Goal: Information Seeking & Learning: Learn about a topic

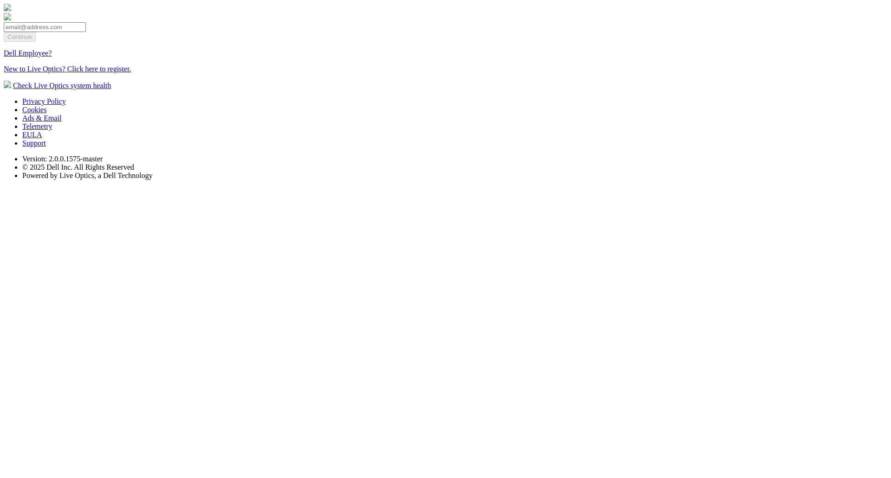
click at [86, 32] on input "email" at bounding box center [45, 27] width 82 height 10
type input "[EMAIL_ADDRESS][DOMAIN_NAME]"
click at [36, 42] on input "Continue" at bounding box center [20, 37] width 32 height 10
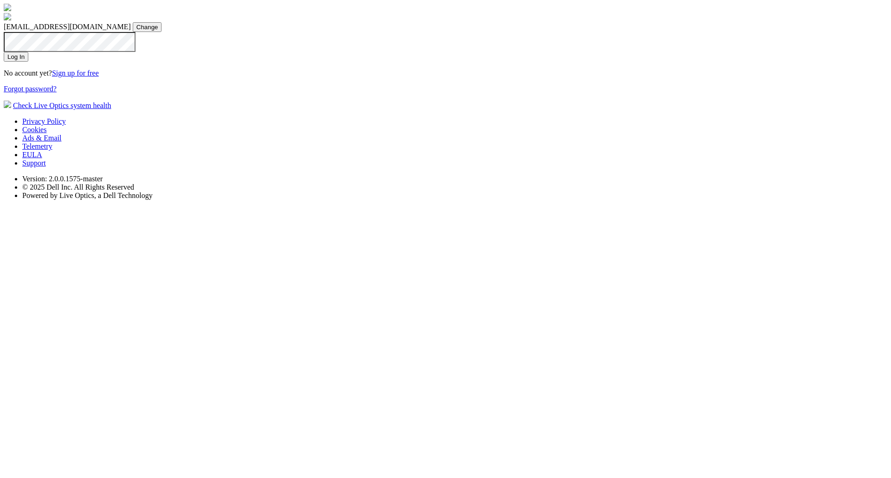
click at [28, 62] on input "Log In" at bounding box center [16, 57] width 25 height 10
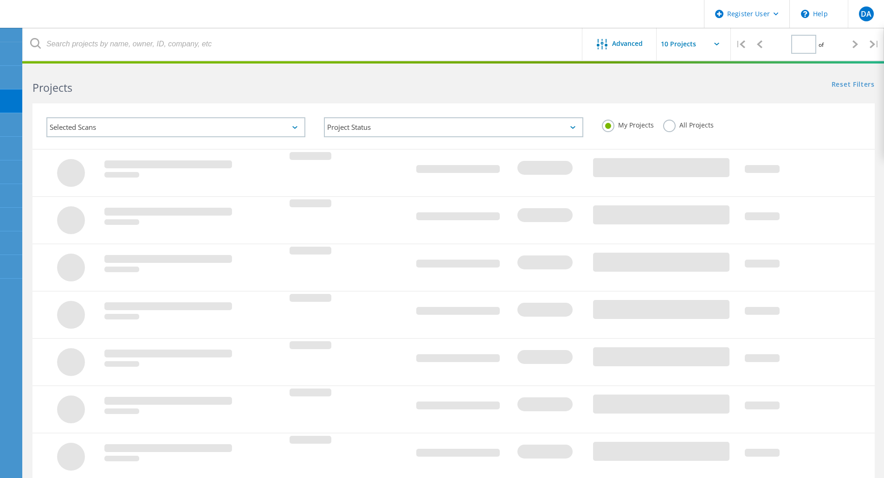
type input "1"
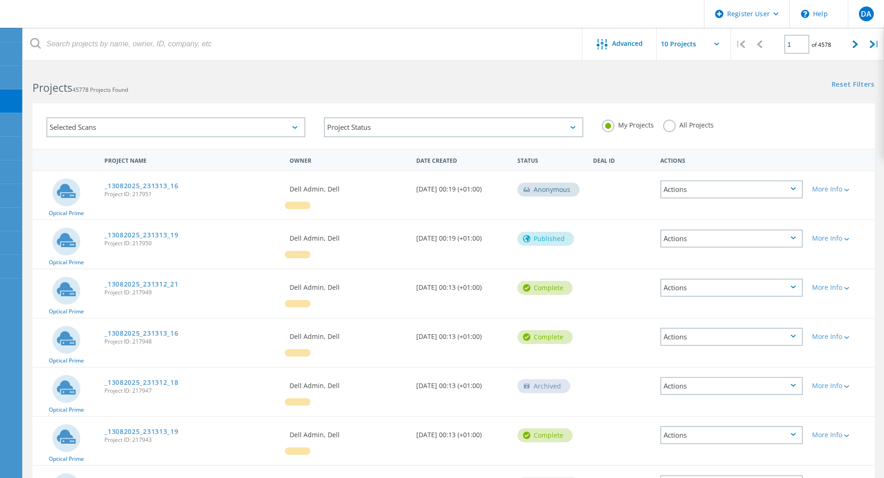
click at [237, 126] on div "Selected Scans" at bounding box center [175, 127] width 259 height 20
click at [141, 124] on div "Selected Scans" at bounding box center [175, 127] width 259 height 20
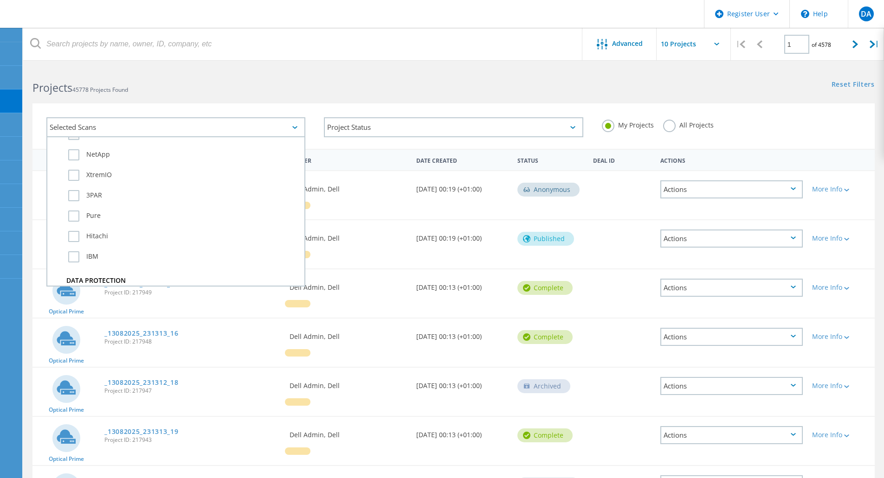
scroll to position [270, 0]
click at [105, 161] on label "NetApp" at bounding box center [183, 162] width 231 height 11
click at [0, 0] on input "NetApp" at bounding box center [0, 0] width 0 height 0
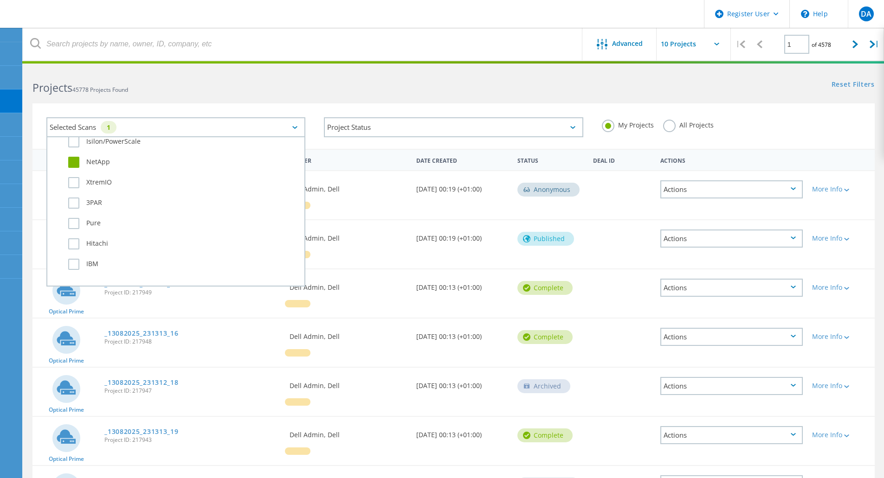
click at [579, 87] on div "Projects 45778 Projects Found Reset Filters Show Filters" at bounding box center [453, 79] width 860 height 25
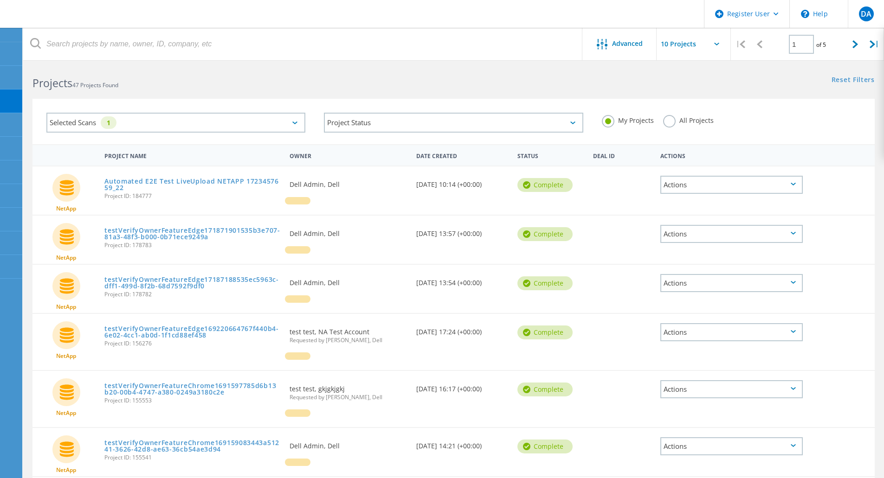
scroll to position [4, 0]
click at [454, 155] on div "Date Created" at bounding box center [461, 156] width 101 height 18
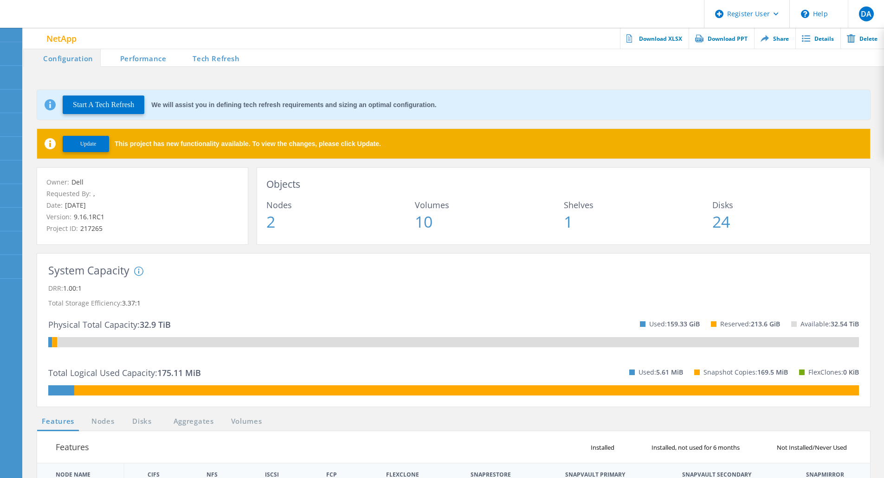
click at [224, 55] on li "Tech Refresh" at bounding box center [209, 57] width 73 height 19
click at [207, 61] on li "Tech Refresh" at bounding box center [209, 57] width 73 height 19
click at [217, 54] on li "Tech Refresh" at bounding box center [209, 57] width 73 height 19
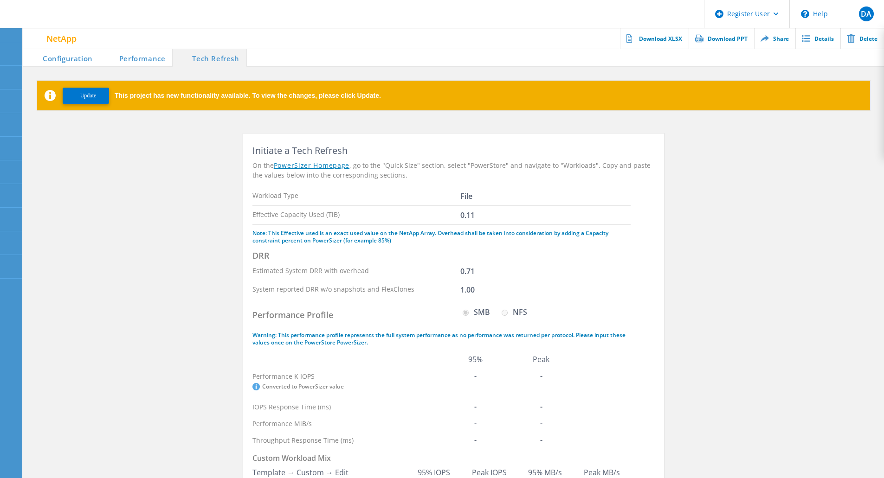
click at [74, 60] on li "Configuration" at bounding box center [61, 57] width 77 height 19
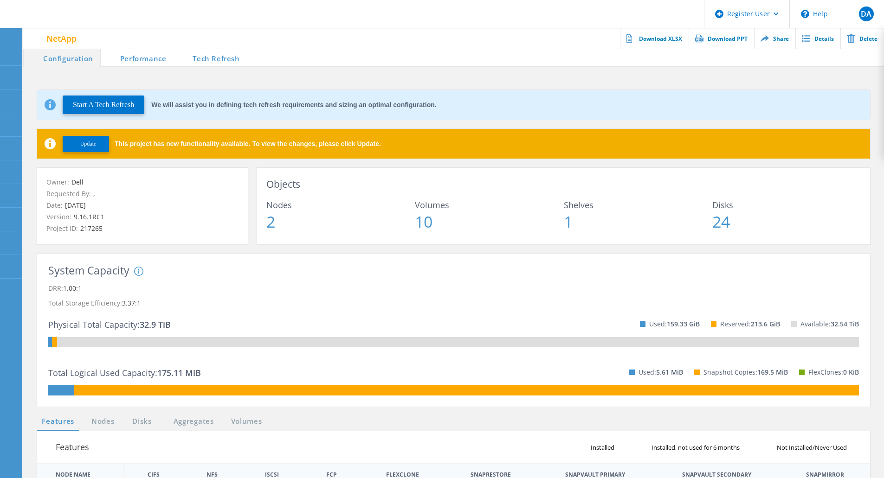
click at [226, 60] on li "Tech Refresh" at bounding box center [209, 57] width 73 height 19
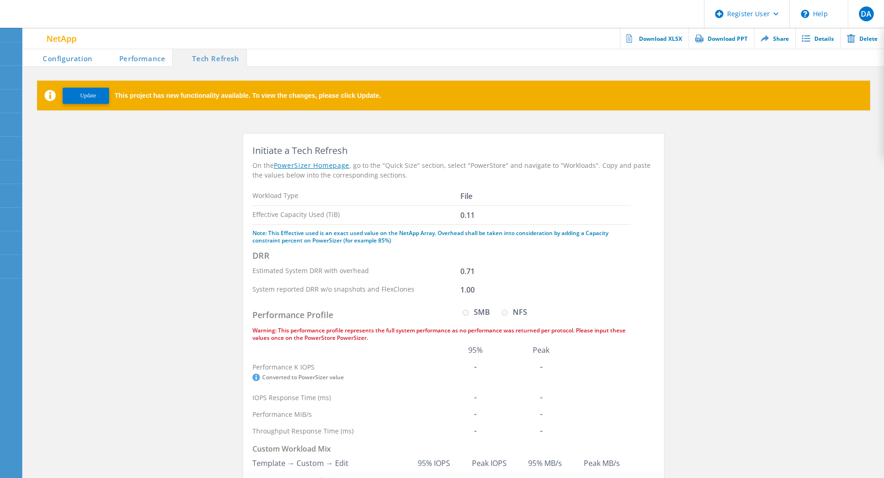
click at [393, 358] on th at bounding box center [347, 350] width 191 height 17
drag, startPoint x: 348, startPoint y: 331, endPoint x: 336, endPoint y: 393, distance: 63.9
click at [336, 393] on th "IOPS Response Time (ms)" at bounding box center [347, 397] width 191 height 17
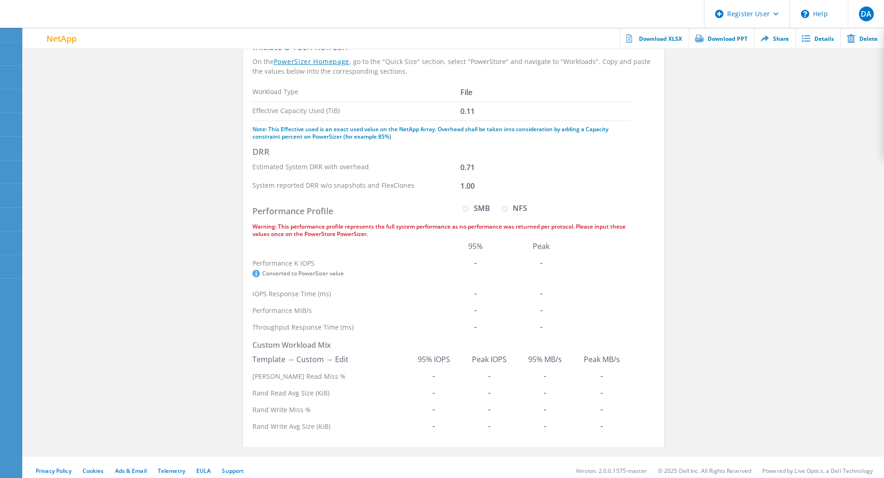
scroll to position [103, 0]
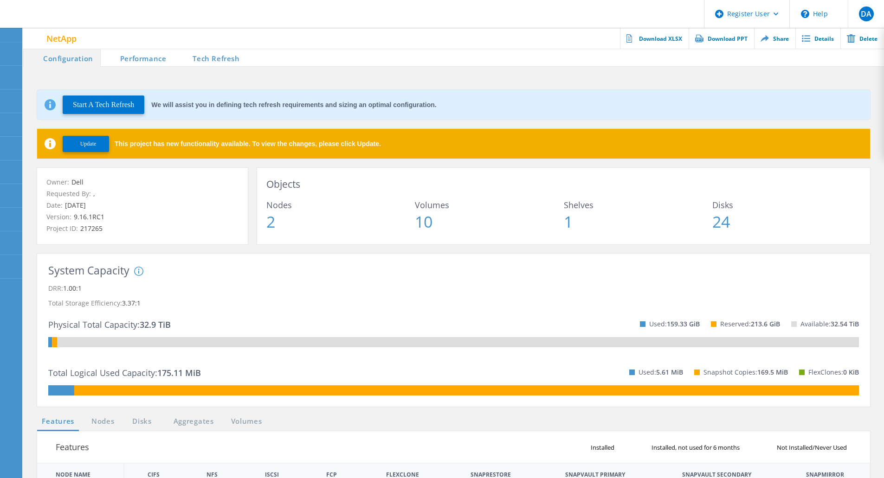
click at [217, 61] on li "Tech Refresh" at bounding box center [209, 57] width 73 height 19
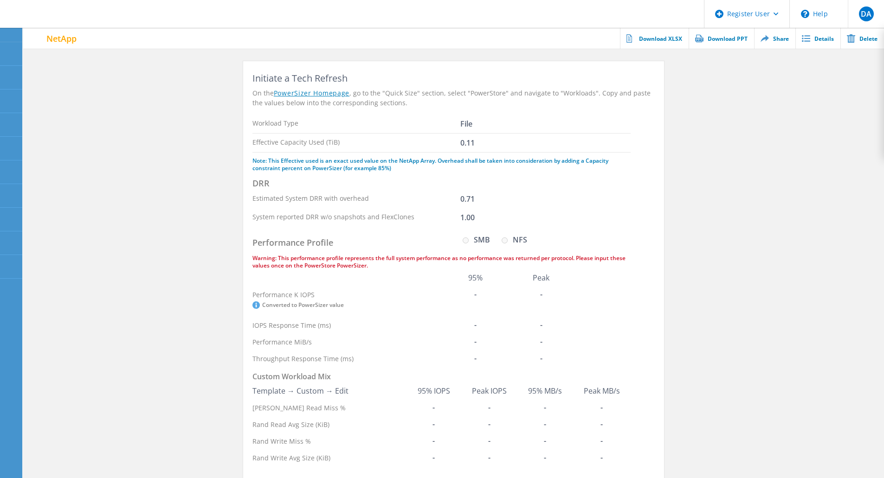
scroll to position [73, 0]
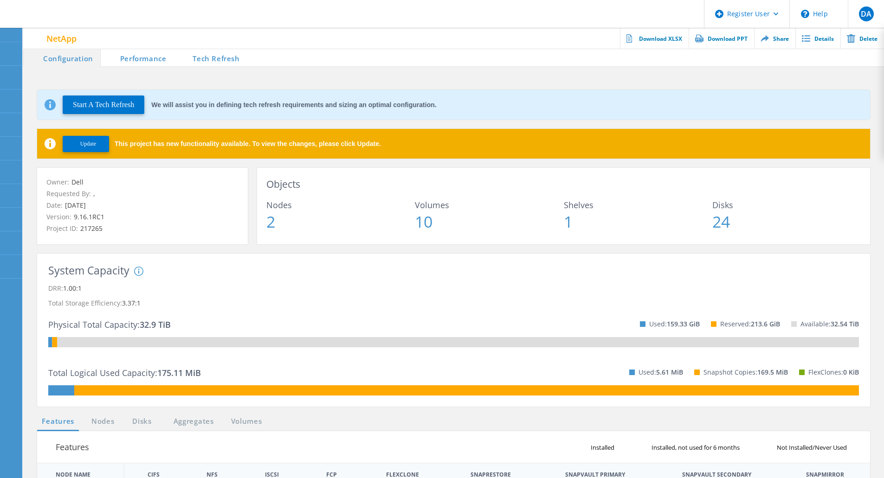
click at [213, 61] on li "Tech Refresh" at bounding box center [209, 57] width 73 height 19
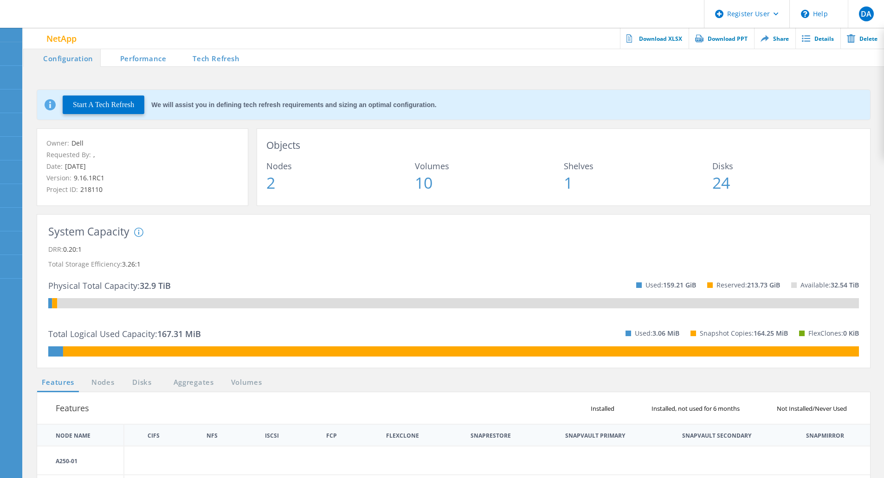
click at [214, 59] on li "Tech Refresh" at bounding box center [209, 57] width 73 height 19
click at [211, 54] on li "Tech Refresh" at bounding box center [209, 57] width 73 height 19
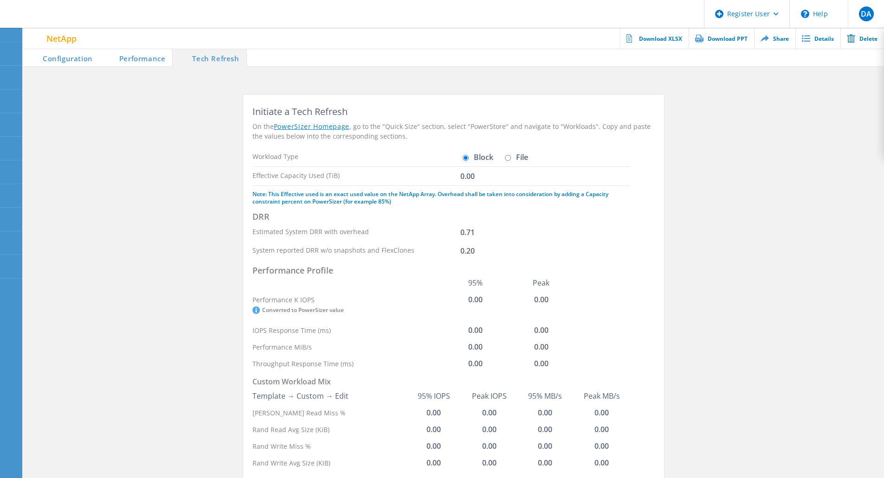
click at [506, 156] on input "File" at bounding box center [508, 158] width 6 height 6
radio input "true"
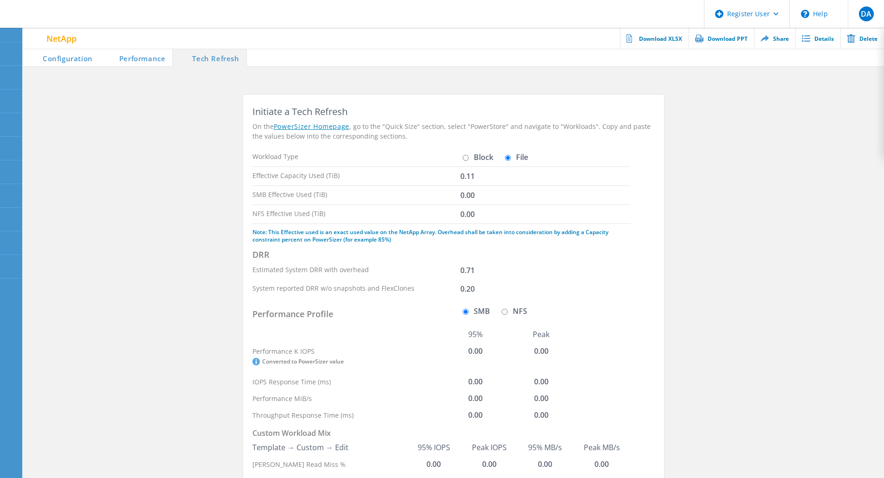
click at [466, 157] on input "Block" at bounding box center [465, 158] width 6 height 6
radio input "true"
radio input "false"
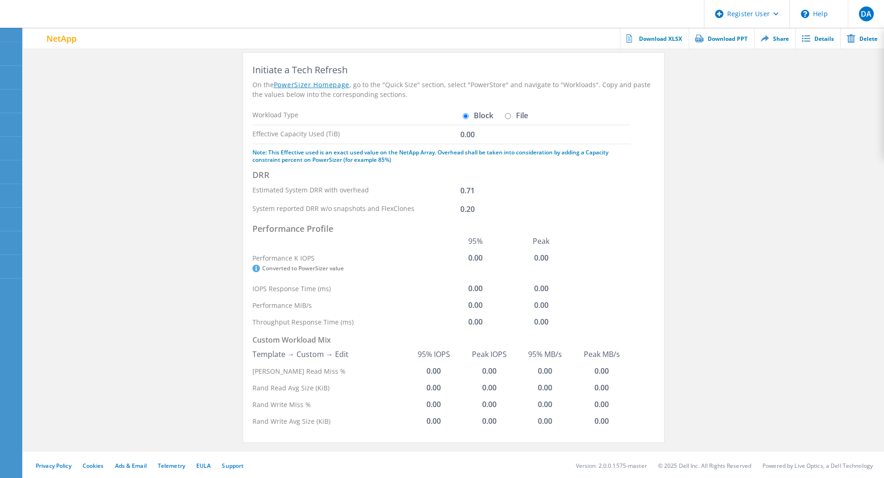
scroll to position [43, 0]
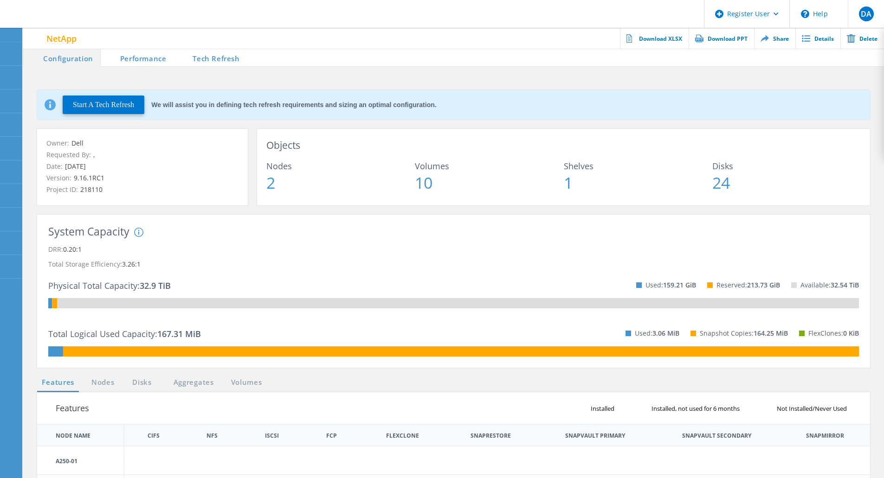
click at [216, 60] on li "Tech Refresh" at bounding box center [209, 57] width 73 height 19
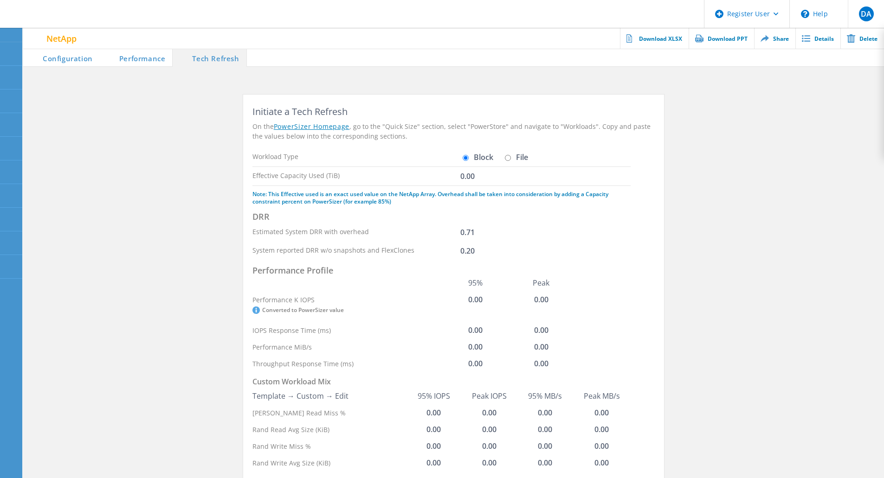
click at [507, 158] on input "File" at bounding box center [508, 158] width 6 height 6
radio input "true"
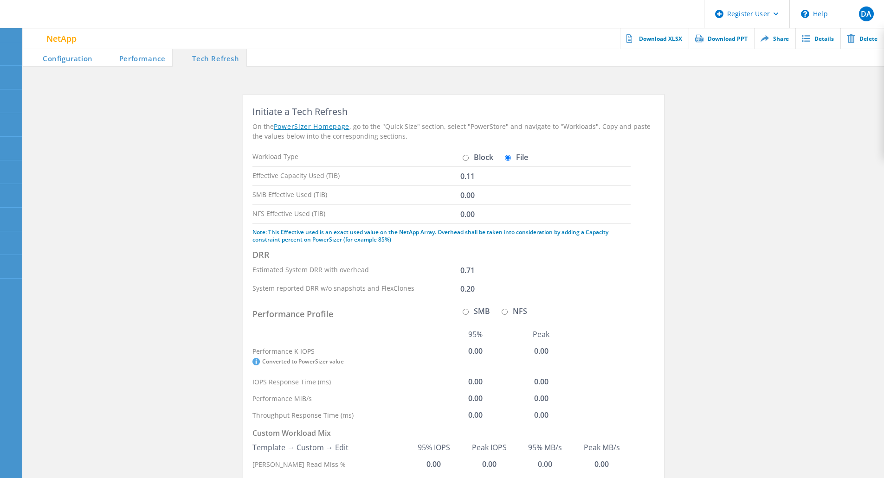
click at [465, 155] on input "Block" at bounding box center [465, 158] width 6 height 6
radio input "true"
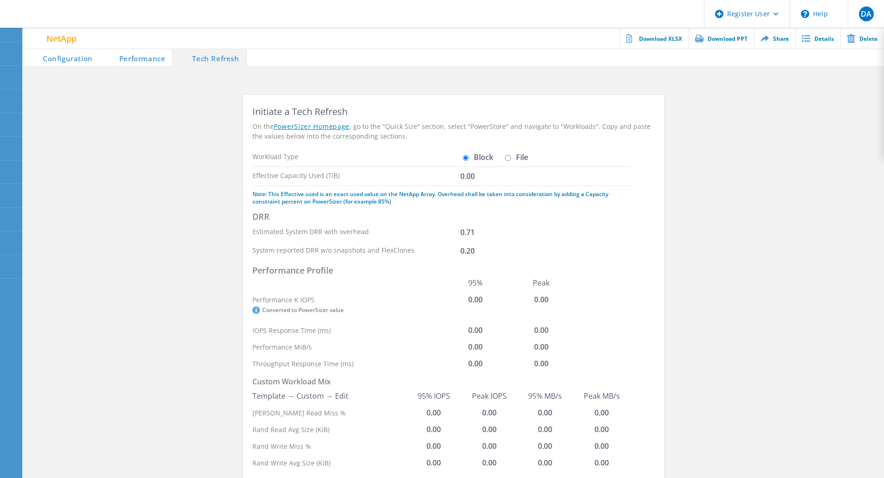
click at [508, 155] on input "File" at bounding box center [508, 158] width 6 height 6
radio input "true"
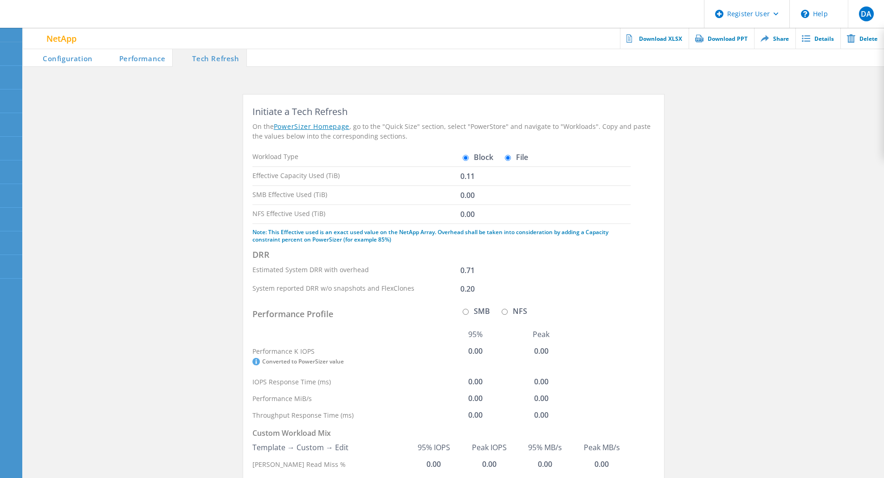
radio input "false"
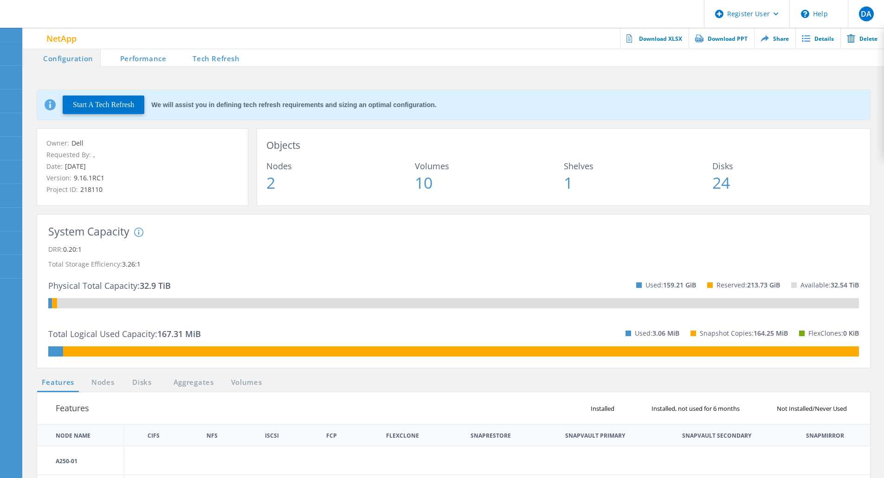
click at [215, 62] on li "Tech Refresh" at bounding box center [209, 57] width 73 height 19
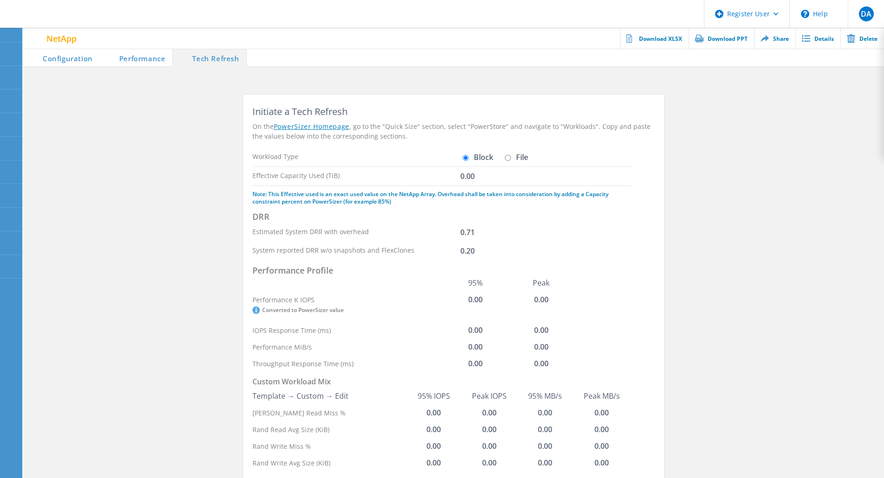
click at [507, 158] on input "File" at bounding box center [508, 158] width 6 height 6
radio input "true"
radio input "false"
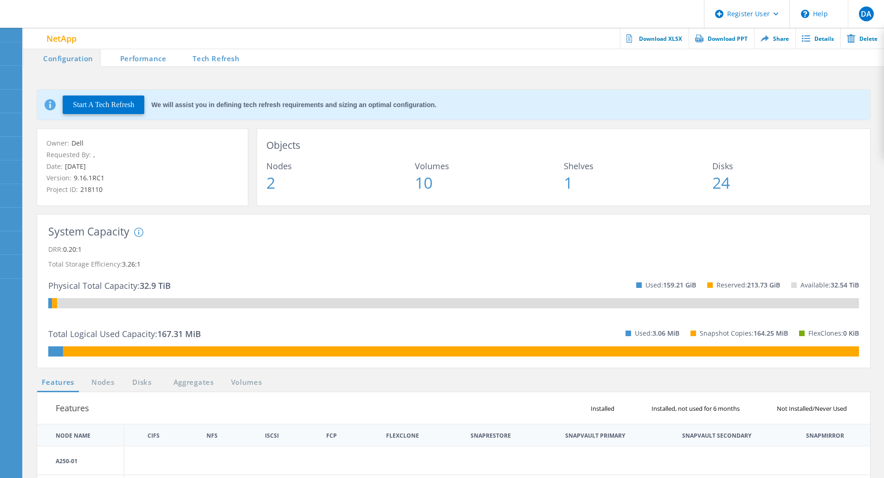
click at [413, 224] on div "System Capacity System DRR represents DRR w/o SnapShots and FlexClones for newe…" at bounding box center [453, 291] width 833 height 153
click at [219, 61] on li "Tech Refresh" at bounding box center [209, 57] width 73 height 19
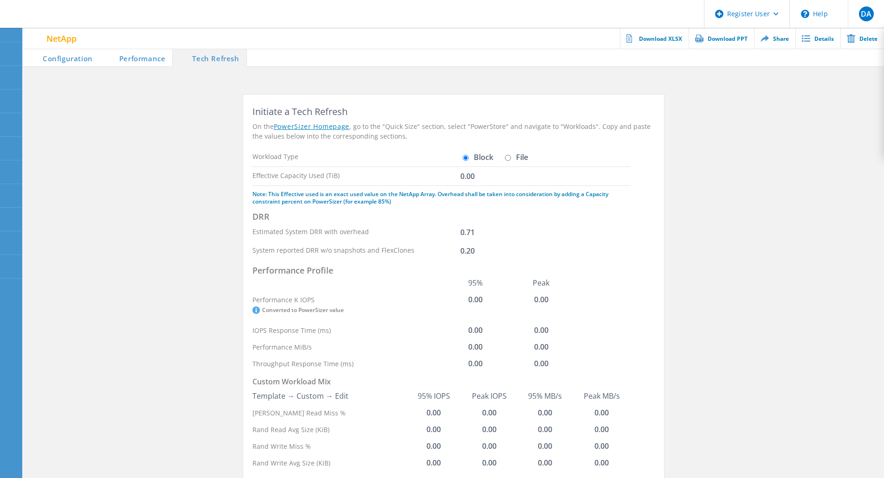
click at [506, 155] on input "File" at bounding box center [508, 158] width 6 height 6
radio input "true"
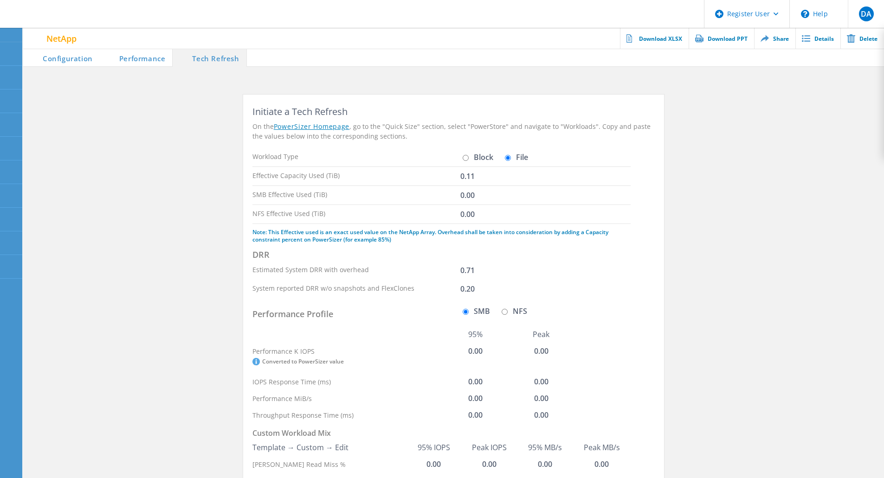
click at [465, 159] on input "Block" at bounding box center [465, 158] width 6 height 6
radio input "true"
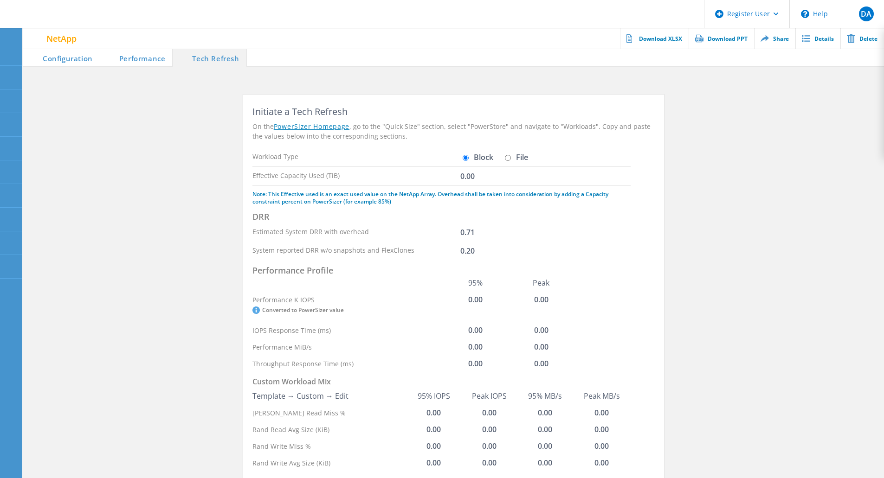
click at [507, 159] on input "File" at bounding box center [508, 158] width 6 height 6
radio input "true"
radio input "false"
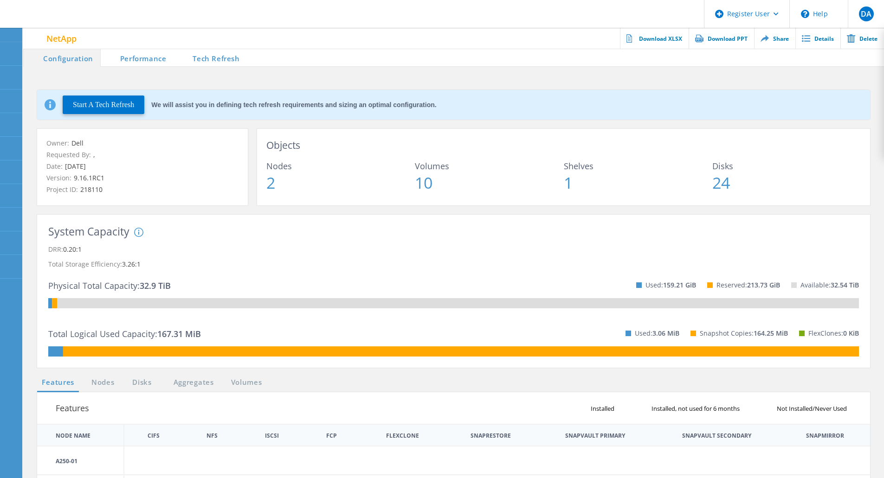
click at [220, 56] on li "Tech Refresh" at bounding box center [209, 57] width 73 height 19
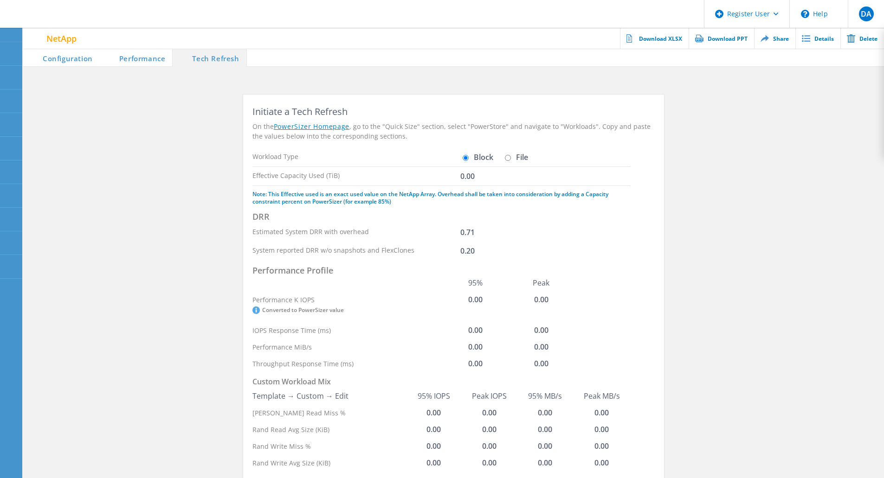
click at [509, 156] on input "File" at bounding box center [508, 158] width 6 height 6
radio input "true"
radio input "false"
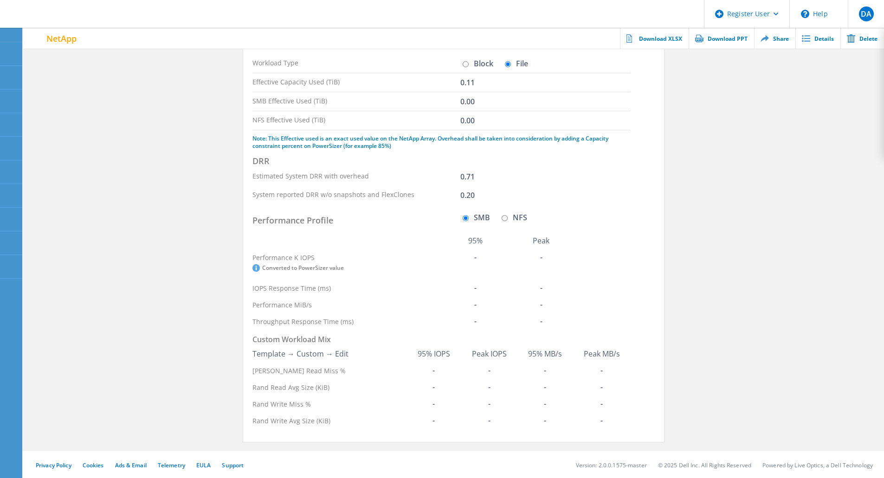
scroll to position [95, 0]
click at [502, 215] on input "NFS" at bounding box center [504, 217] width 6 height 6
radio input "true"
click at [464, 218] on input "SMB" at bounding box center [465, 217] width 6 height 6
radio input "true"
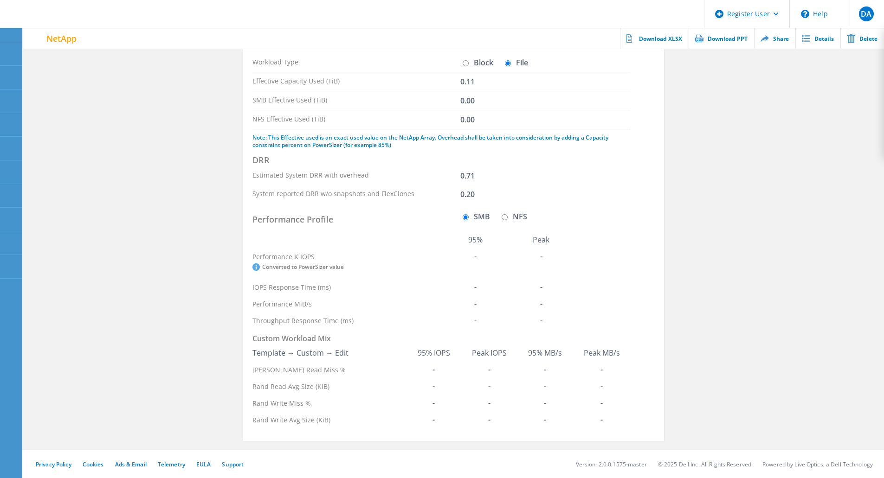
click at [504, 217] on input "NFS" at bounding box center [504, 217] width 6 height 6
radio input "true"
radio input "false"
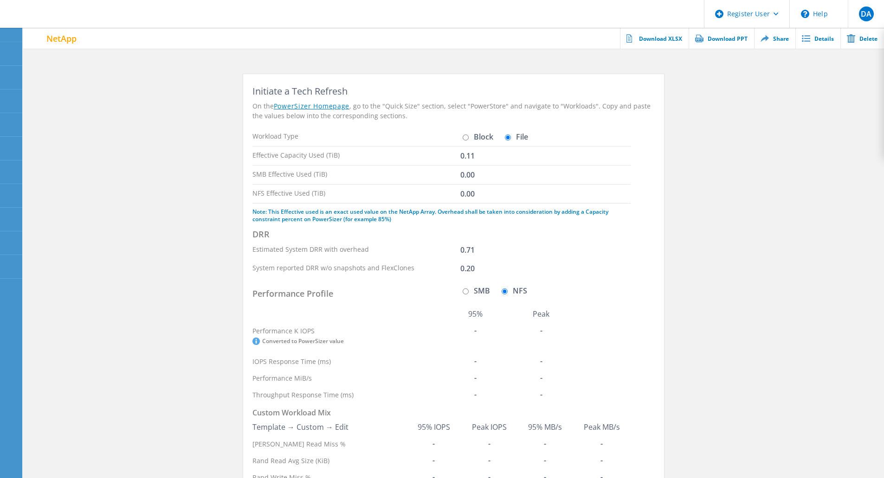
scroll to position [20, 0]
click at [465, 139] on input "Block" at bounding box center [465, 138] width 6 height 6
radio input "true"
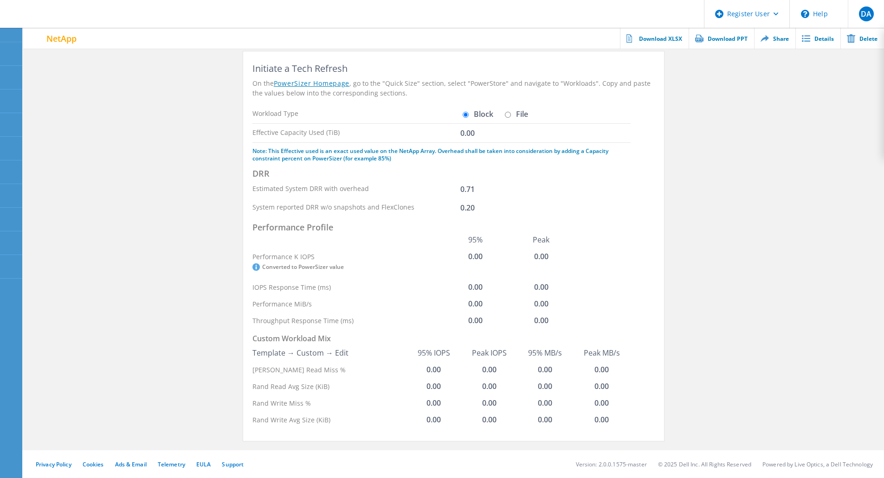
scroll to position [0, 0]
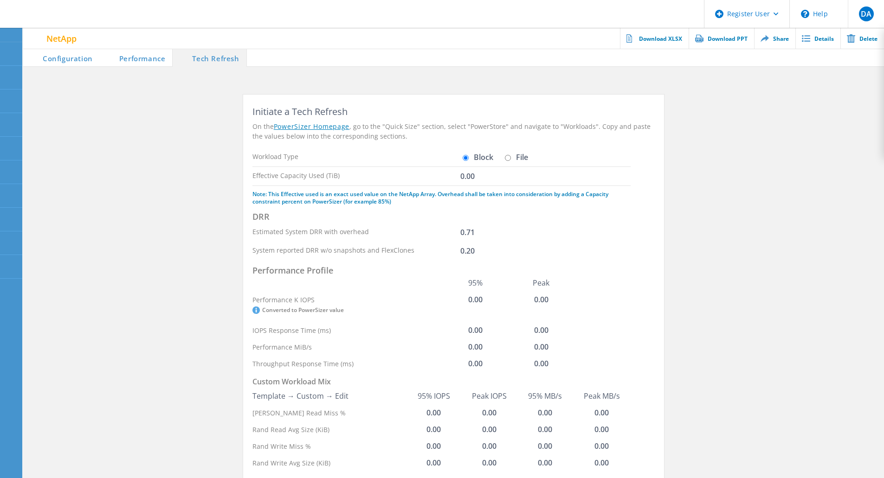
click at [507, 157] on input "File" at bounding box center [508, 158] width 6 height 6
radio input "true"
radio input "false"
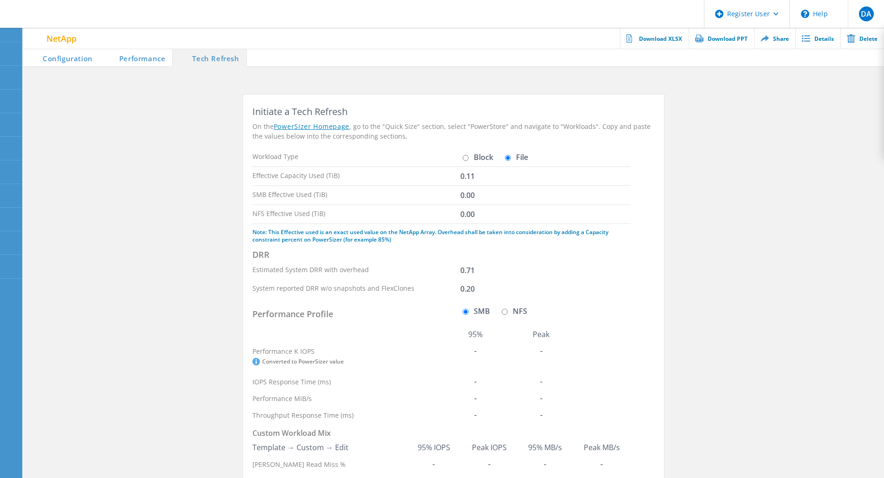
scroll to position [95, 0]
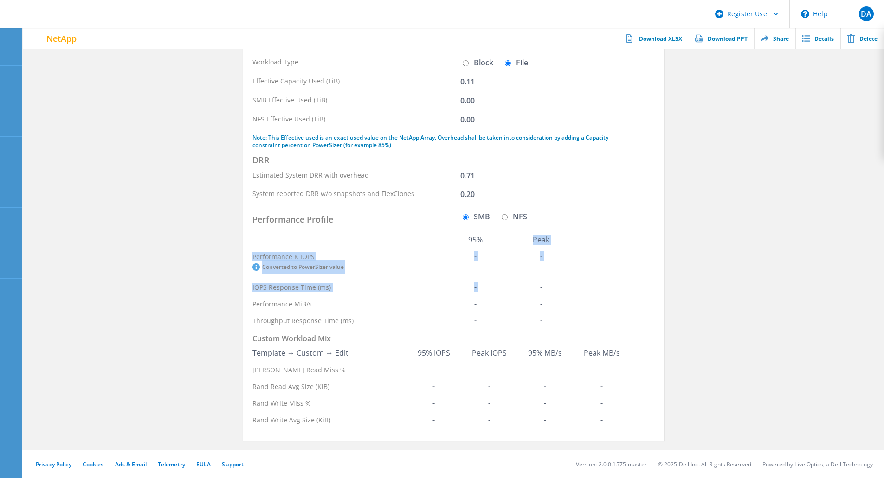
drag, startPoint x: 525, startPoint y: 286, endPoint x: 510, endPoint y: 243, distance: 45.8
click at [510, 243] on table "95% Peak Performance K IOPS Converted to PowerSizer value - - IOPS Response Tim…" at bounding box center [412, 279] width 321 height 97
click at [503, 216] on input "NFS" at bounding box center [504, 217] width 6 height 6
radio input "true"
radio input "false"
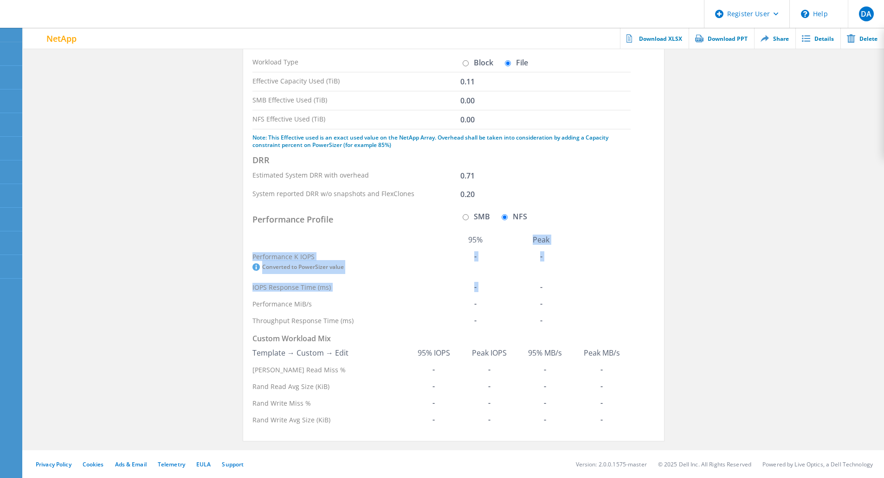
click at [465, 62] on input "Block" at bounding box center [465, 63] width 6 height 6
radio input "true"
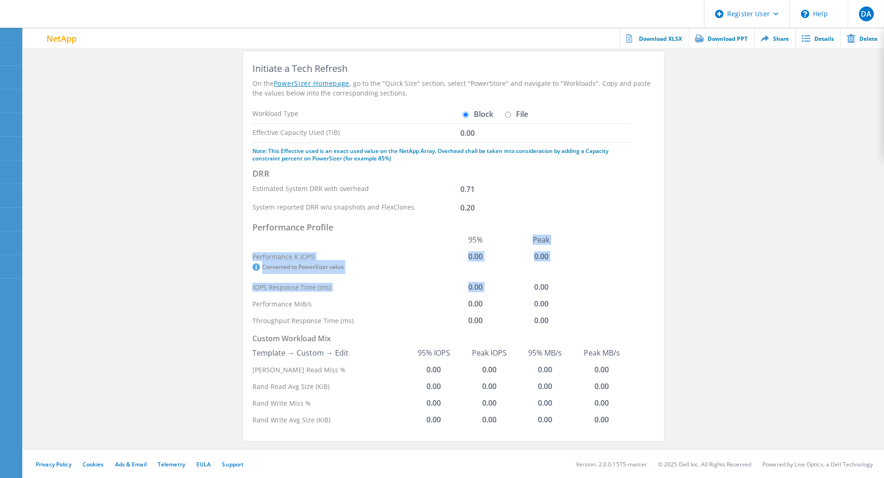
click at [508, 115] on input "File" at bounding box center [508, 115] width 6 height 6
radio input "true"
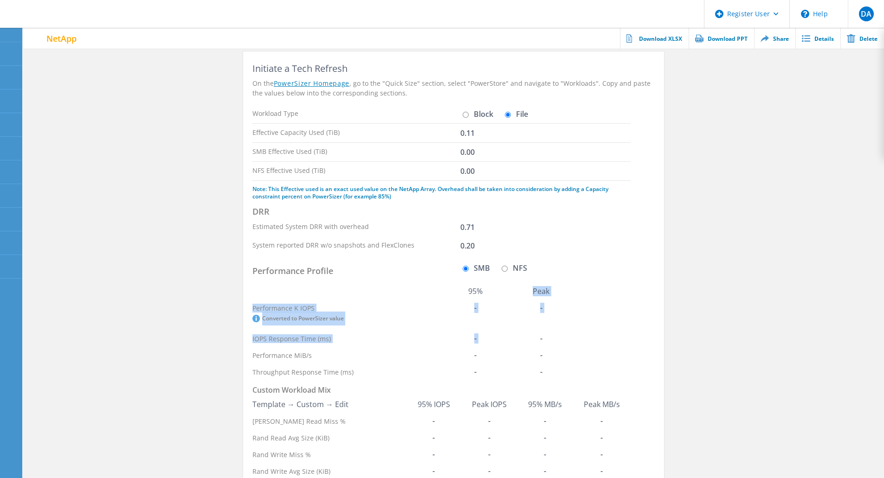
click at [404, 302] on th "Performance K IOPS Converted to PowerSizer value" at bounding box center [347, 315] width 191 height 31
click at [466, 114] on input "Block" at bounding box center [465, 115] width 6 height 6
radio input "true"
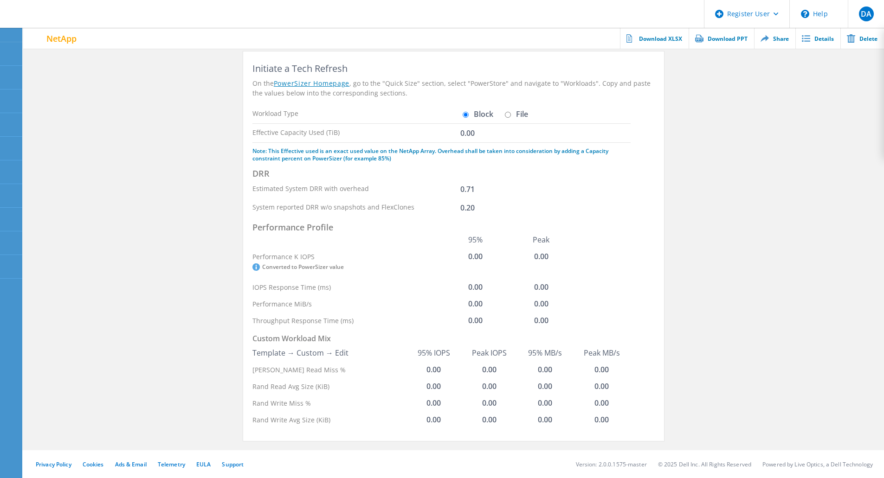
click at [506, 115] on input "File" at bounding box center [508, 115] width 6 height 6
radio input "true"
radio input "false"
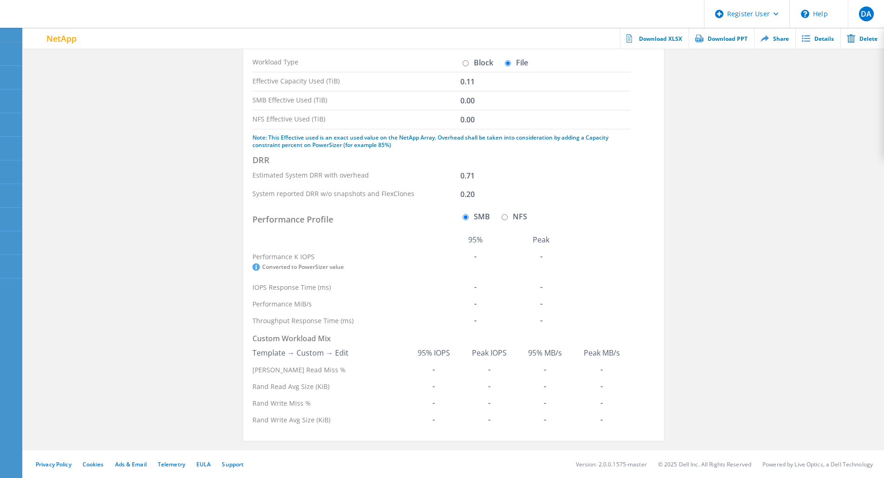
scroll to position [0, 0]
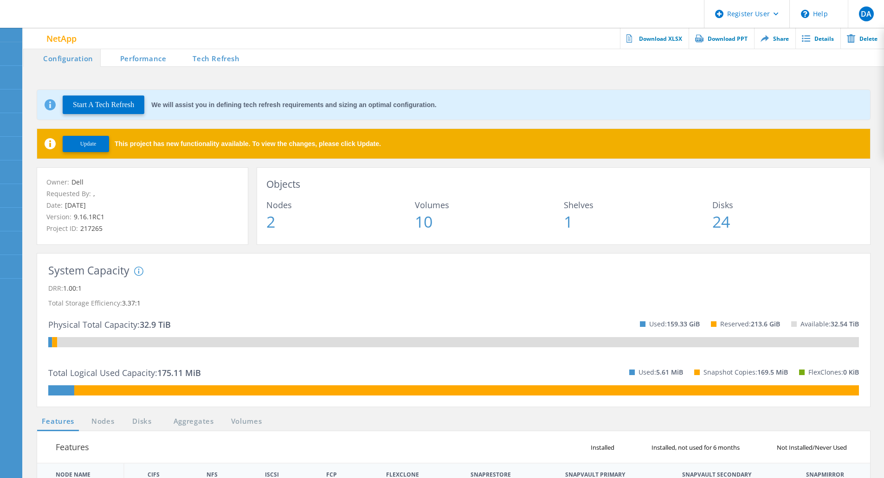
click at [221, 54] on li "Tech Refresh" at bounding box center [209, 57] width 73 height 19
drag, startPoint x: 299, startPoint y: 256, endPoint x: 217, endPoint y: 60, distance: 212.4
click at [217, 60] on li "Tech Refresh" at bounding box center [209, 57] width 73 height 19
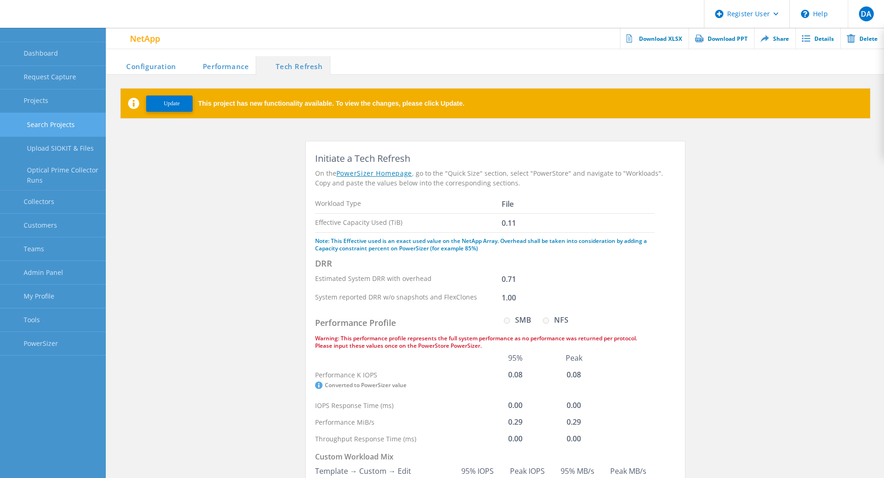
click at [58, 130] on link "Search Projects" at bounding box center [53, 125] width 106 height 24
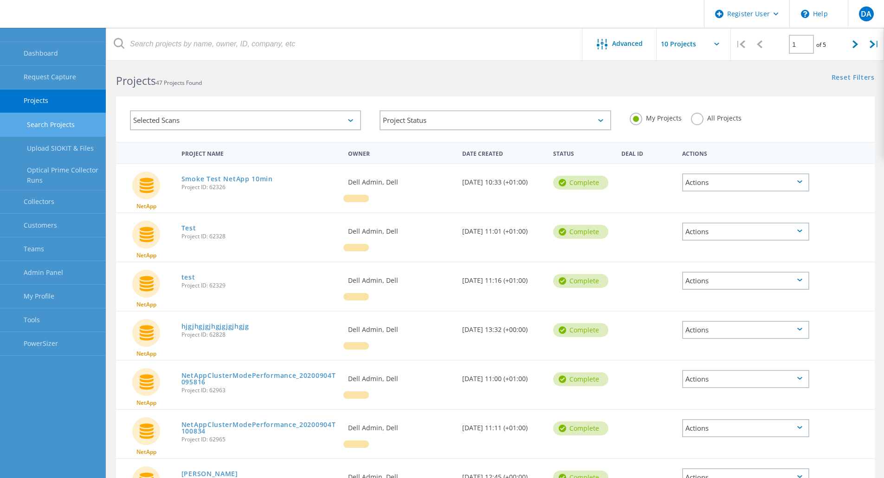
scroll to position [6, 0]
click at [856, 45] on icon at bounding box center [855, 44] width 6 height 8
type input "2"
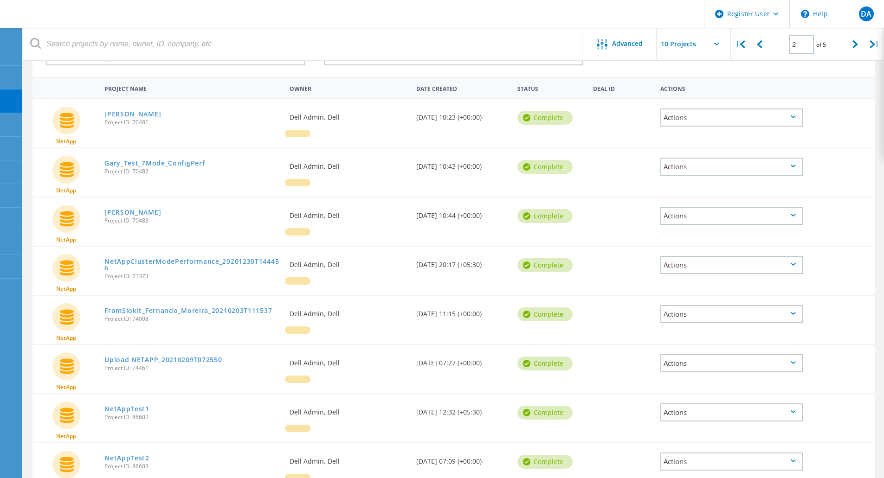
scroll to position [0, 0]
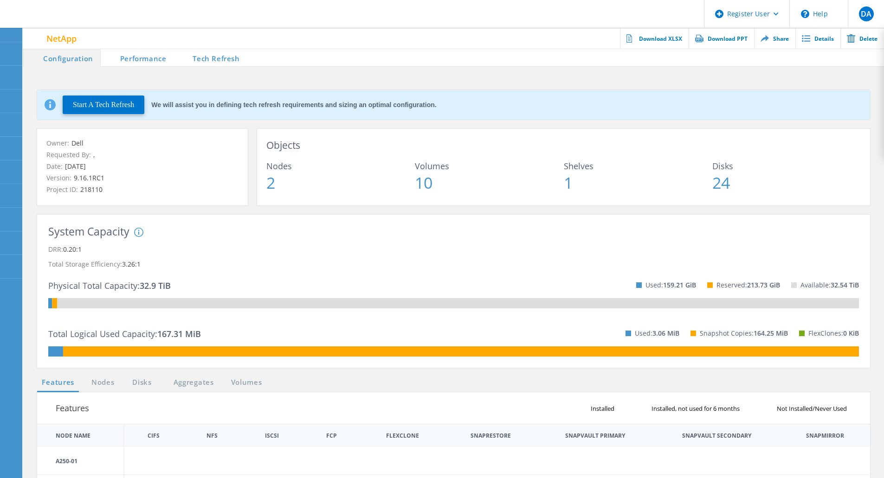
click at [222, 59] on li "Tech Refresh" at bounding box center [209, 57] width 73 height 19
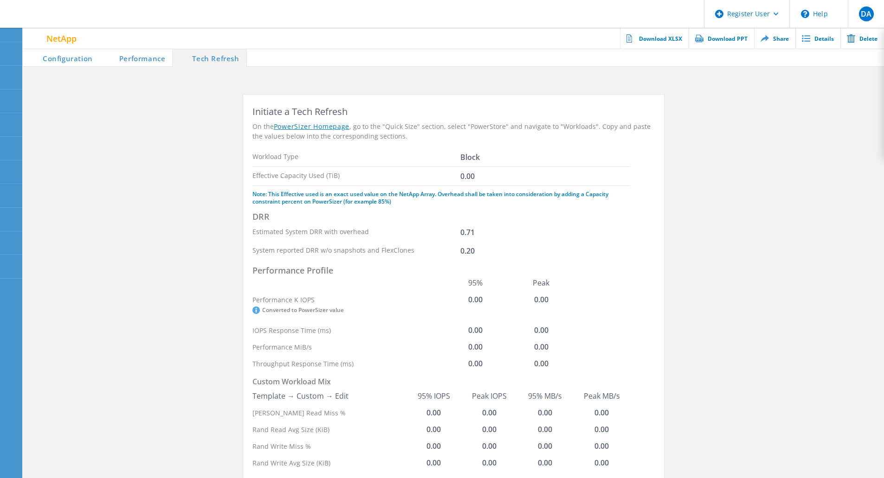
scroll to position [43, 0]
